Goal: Task Accomplishment & Management: Manage account settings

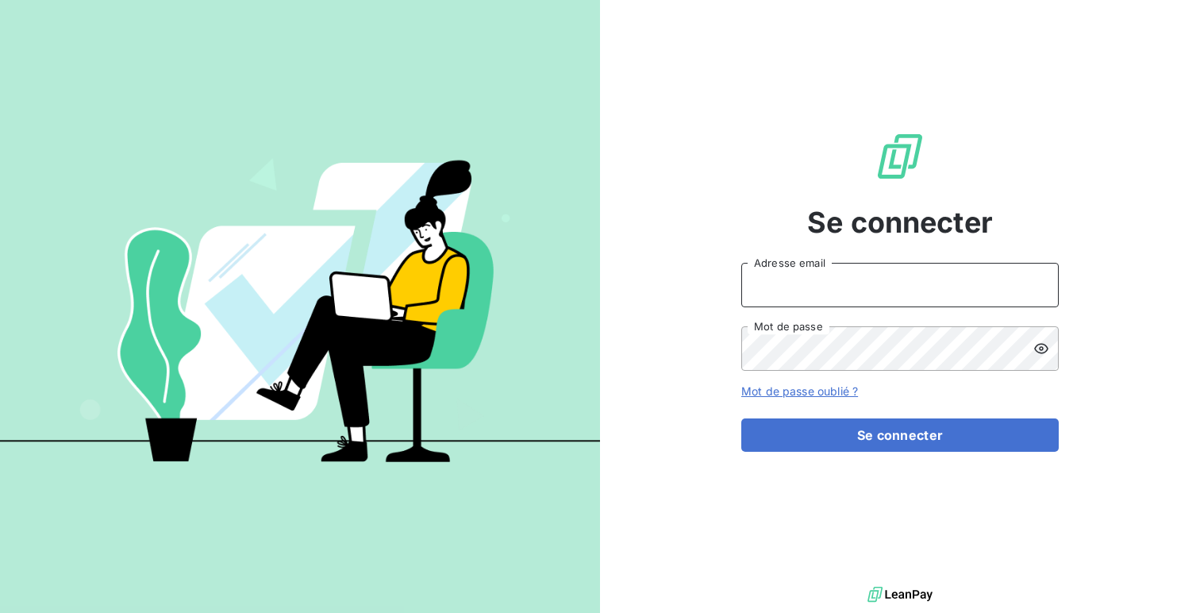
click at [854, 279] on input "Adresse email" at bounding box center [899, 285] width 317 height 44
type input "admin@crousbfc"
click at [741, 418] on button "Se connecter" at bounding box center [899, 434] width 317 height 33
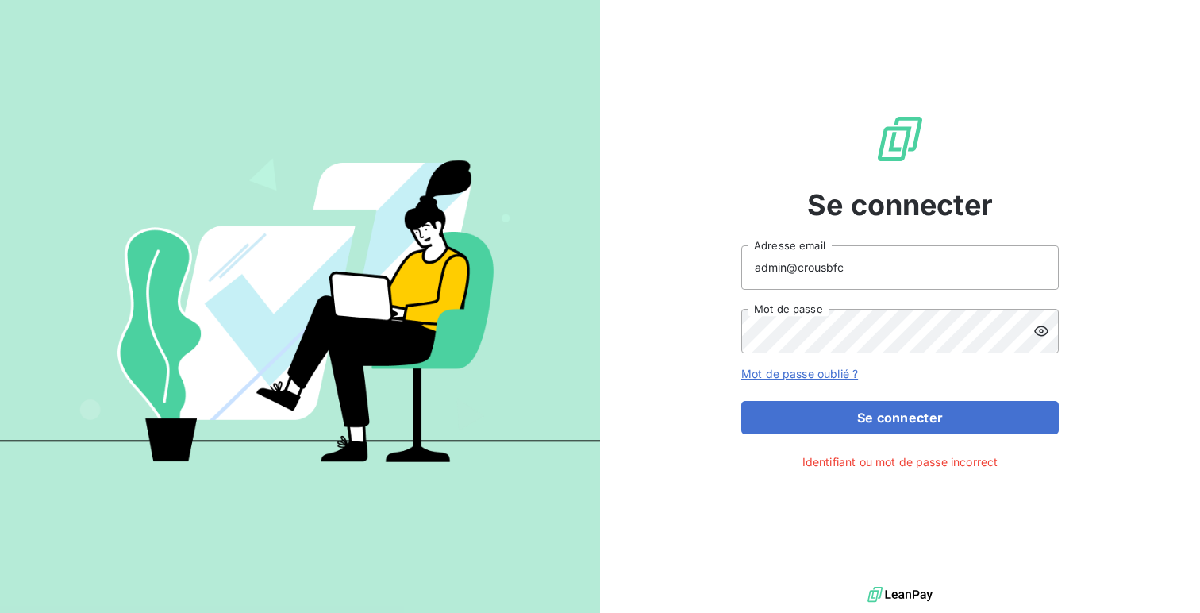
click at [1040, 340] on div at bounding box center [1045, 331] width 25 height 44
click at [741, 401] on button "Se connecter" at bounding box center [899, 417] width 317 height 33
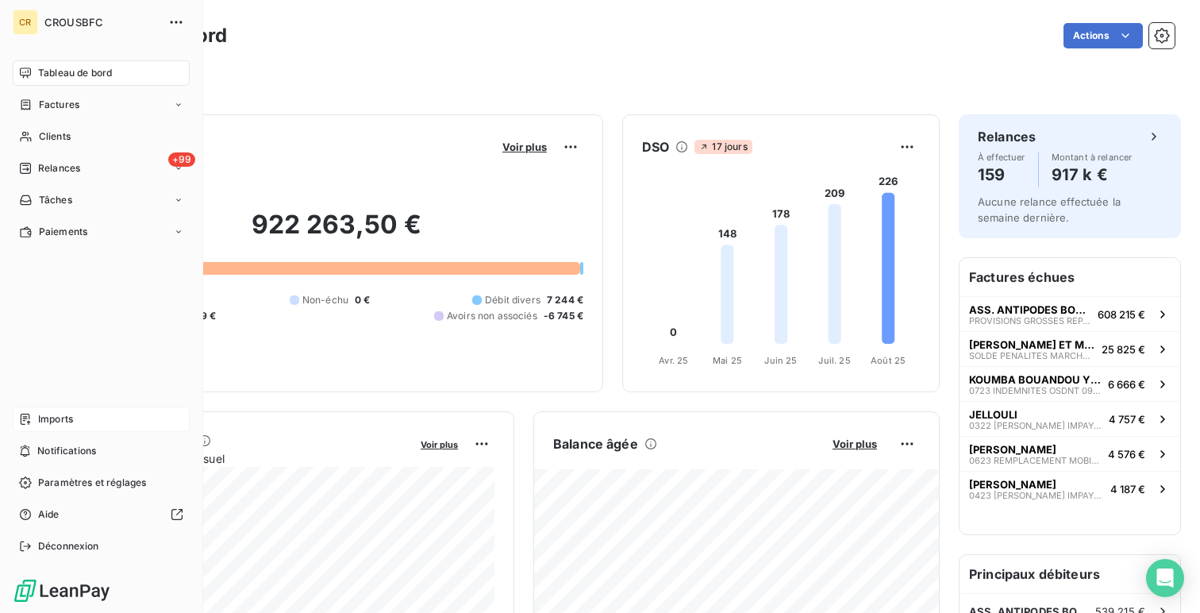
click at [25, 415] on icon at bounding box center [25, 419] width 13 height 13
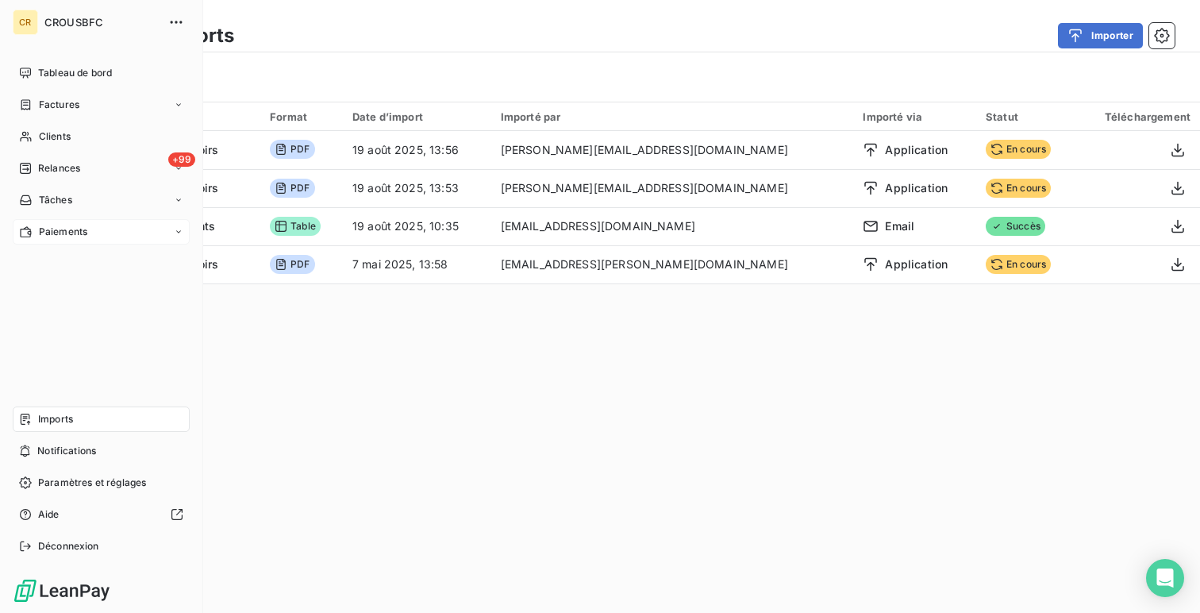
click at [78, 234] on span "Paiements" at bounding box center [63, 232] width 48 height 14
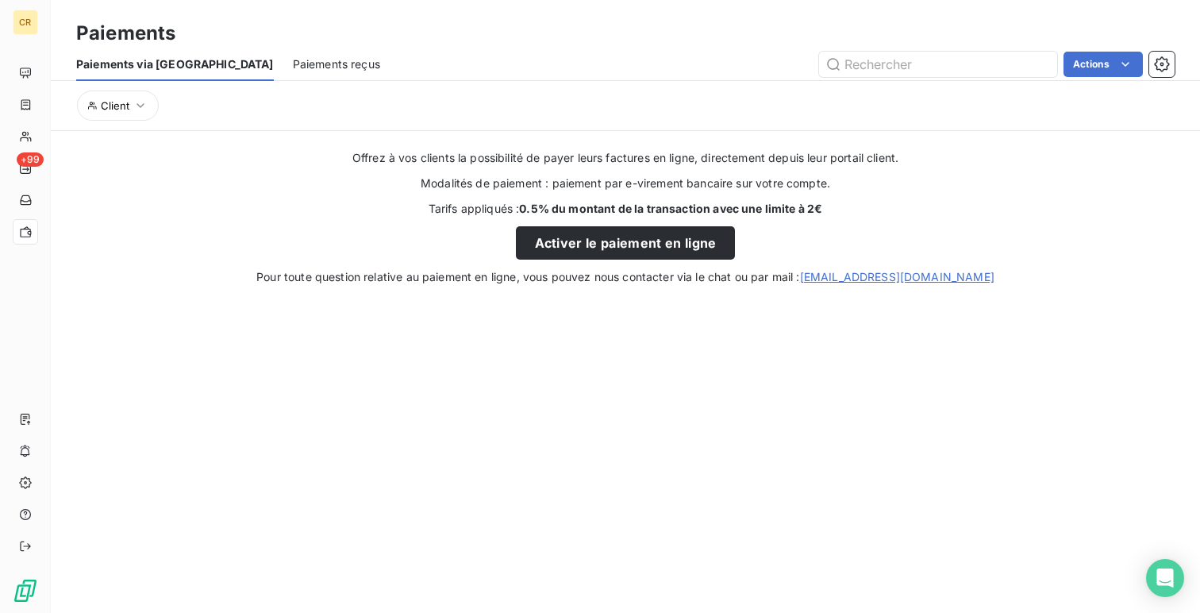
click at [293, 58] on span "Paiements reçus" at bounding box center [336, 64] width 87 height 16
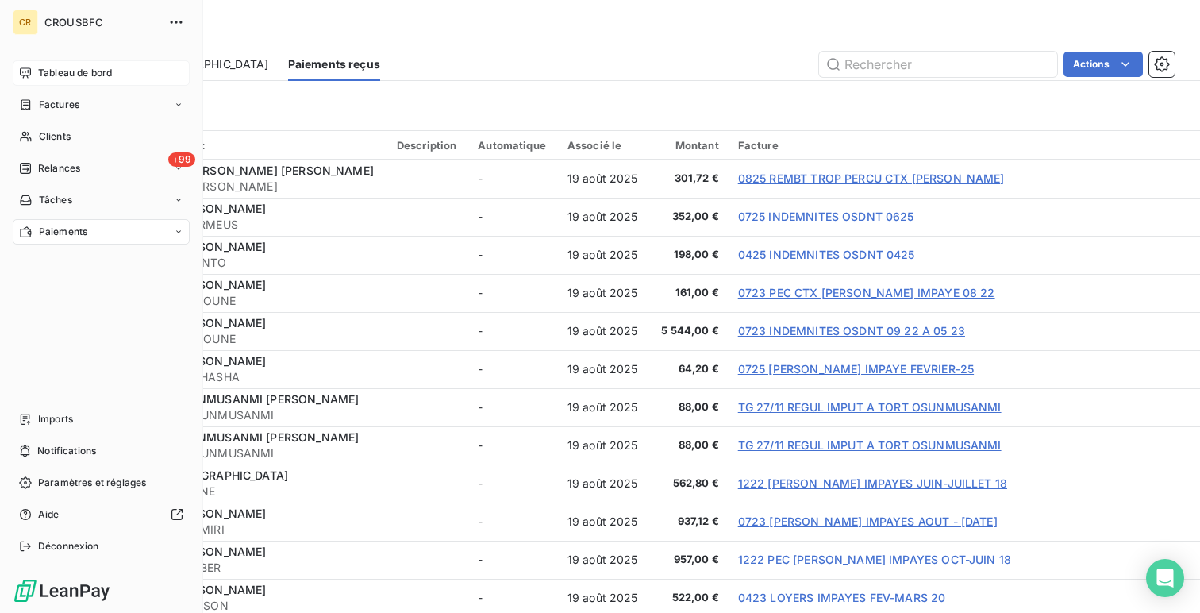
click at [25, 75] on icon at bounding box center [25, 72] width 11 height 10
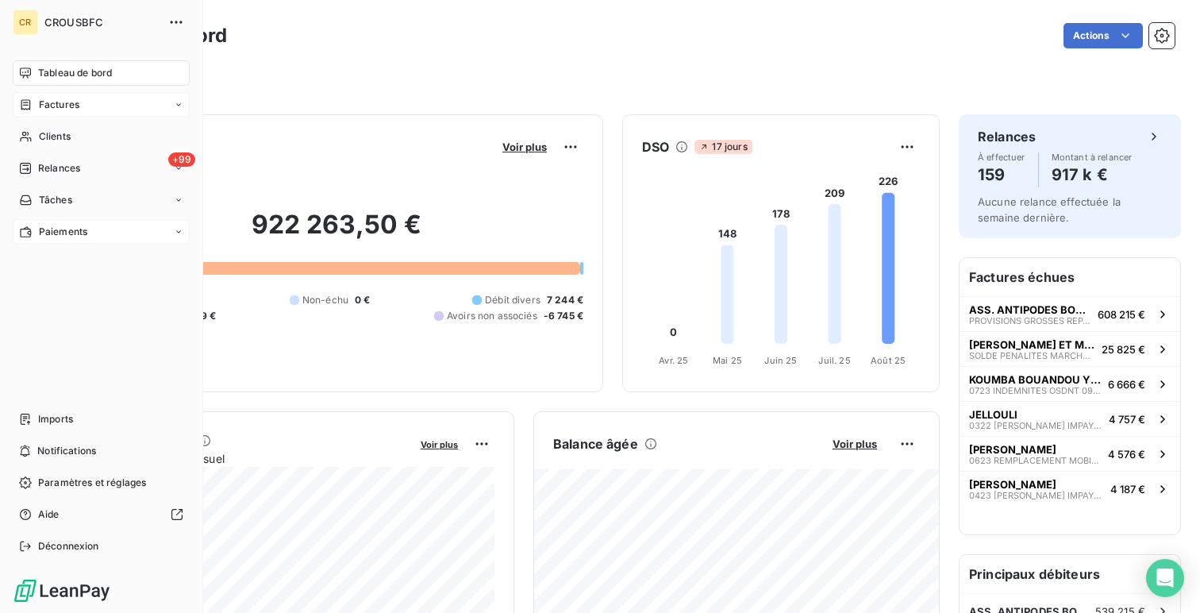
click at [31, 102] on icon at bounding box center [25, 104] width 13 height 13
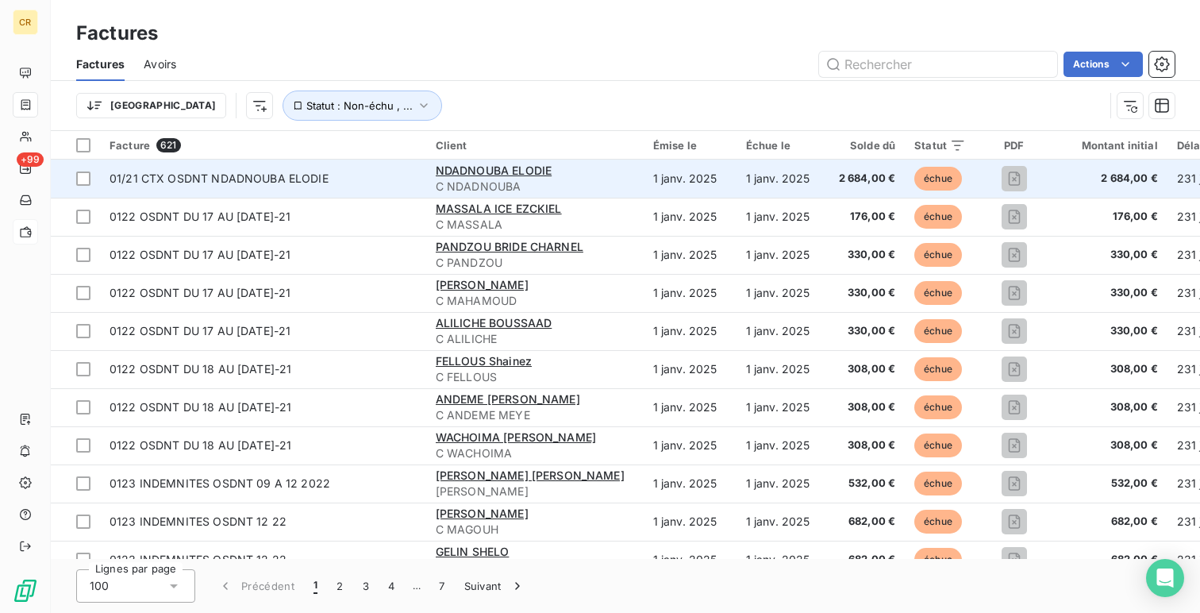
click at [238, 179] on span "01/21 CTX OSDNT NDADNOUBA ELODIE" at bounding box center [219, 177] width 219 height 13
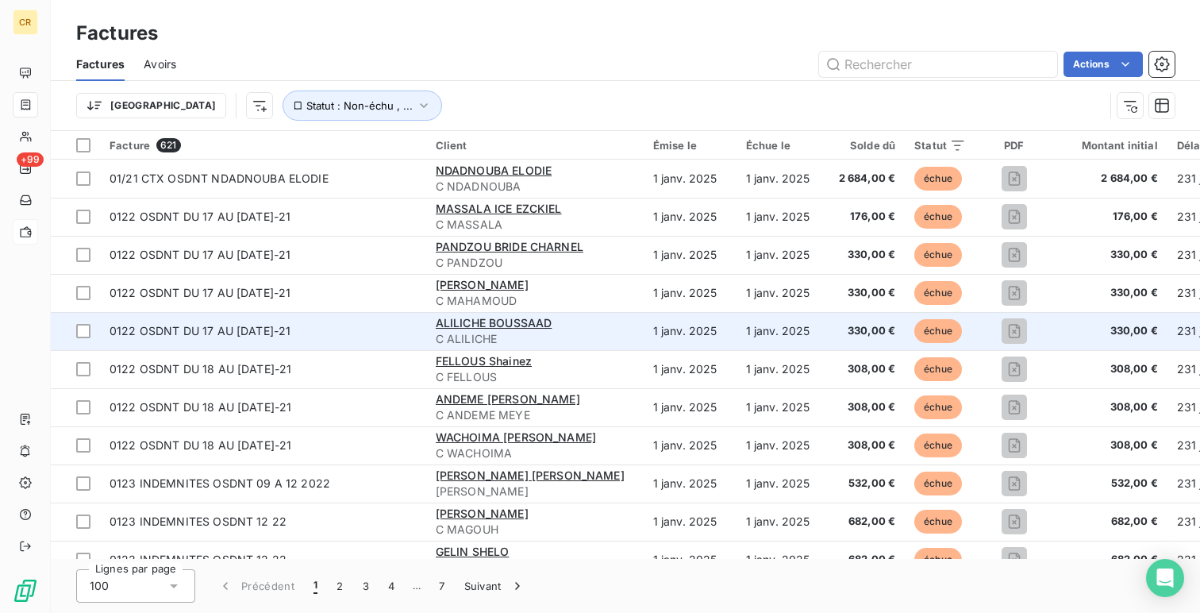
click at [257, 319] on td "0122 OSDNT DU 17 AU [DATE]-21" at bounding box center [263, 331] width 326 height 38
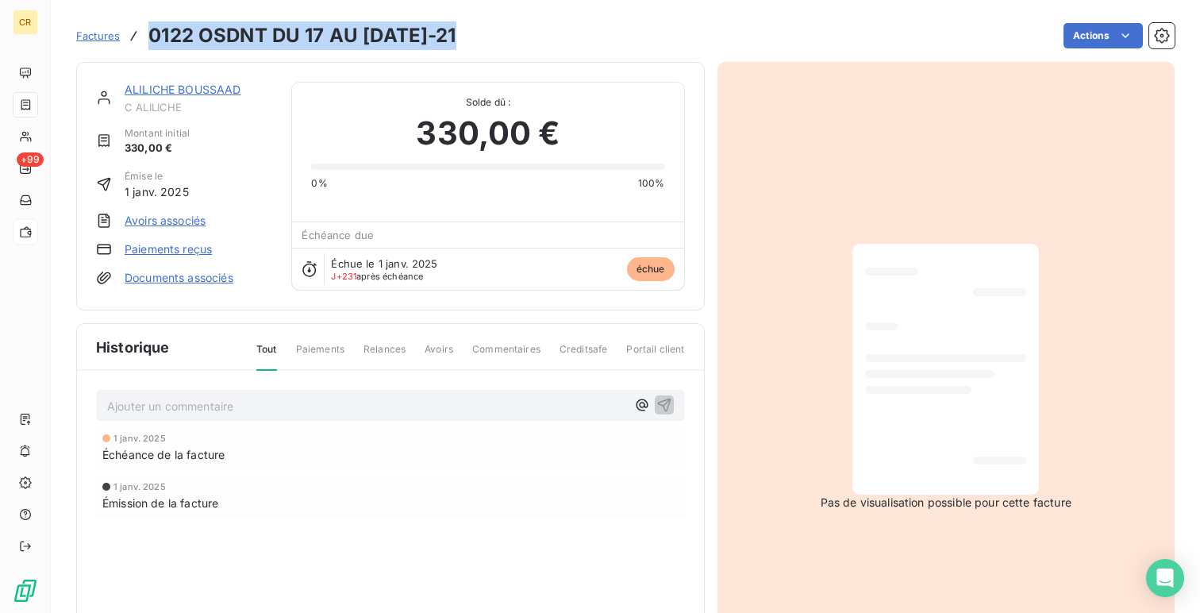
drag, startPoint x: 452, startPoint y: 37, endPoint x: 150, endPoint y: 34, distance: 302.4
click at [150, 34] on h3 "0122 OSDNT DU 17 AU [DATE]-21" at bounding box center [301, 35] width 307 height 29
copy h3 "0122 OSDNT DU 17 AU [DATE]-21"
click at [179, 108] on span "C ALILICHE" at bounding box center [199, 107] width 148 height 13
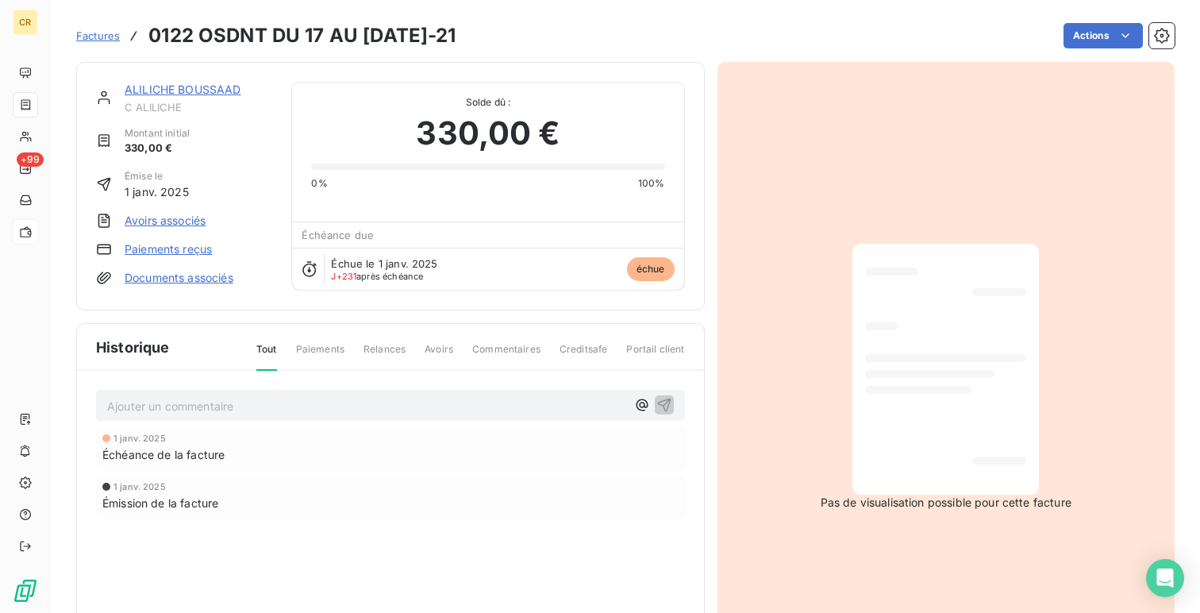
click at [179, 108] on span "C ALILICHE" at bounding box center [199, 107] width 148 height 13
copy div "C ALILICHE"
